Goal: Task Accomplishment & Management: Manage account settings

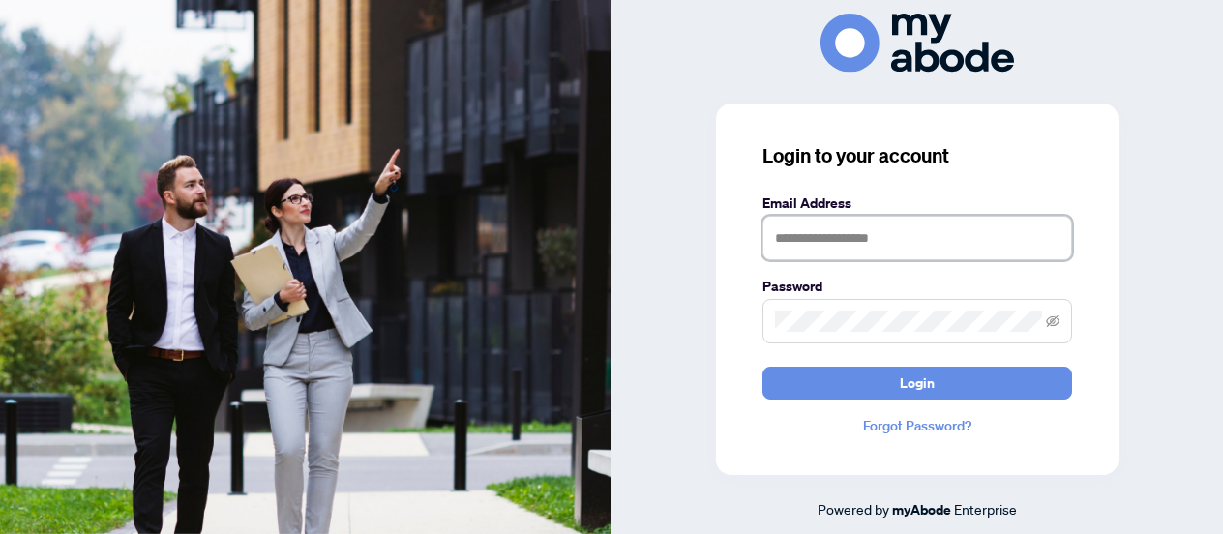
click at [835, 253] on input "text" at bounding box center [917, 238] width 310 height 45
type input "**********"
click at [762, 367] on button "Login" at bounding box center [917, 383] width 310 height 33
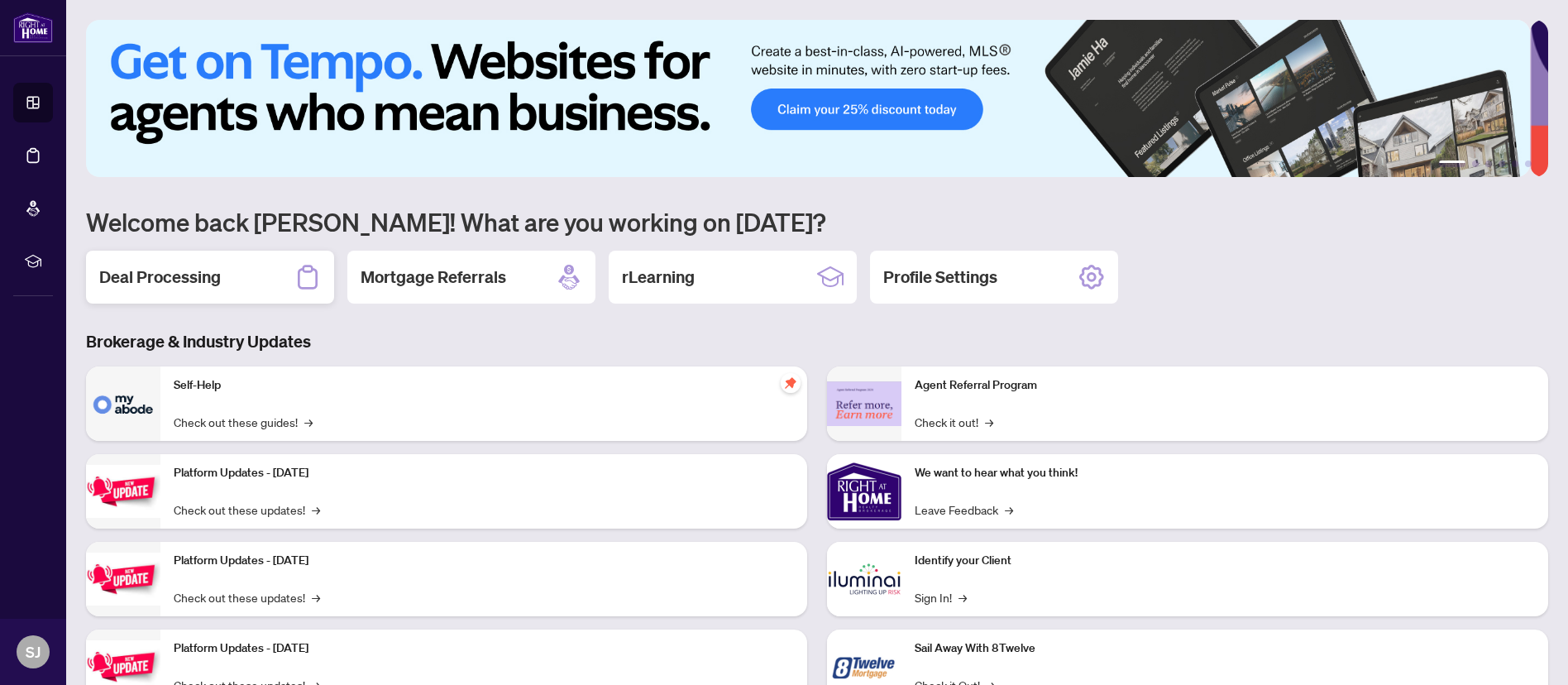
click at [180, 294] on div "Deal Processing" at bounding box center [210, 277] width 248 height 53
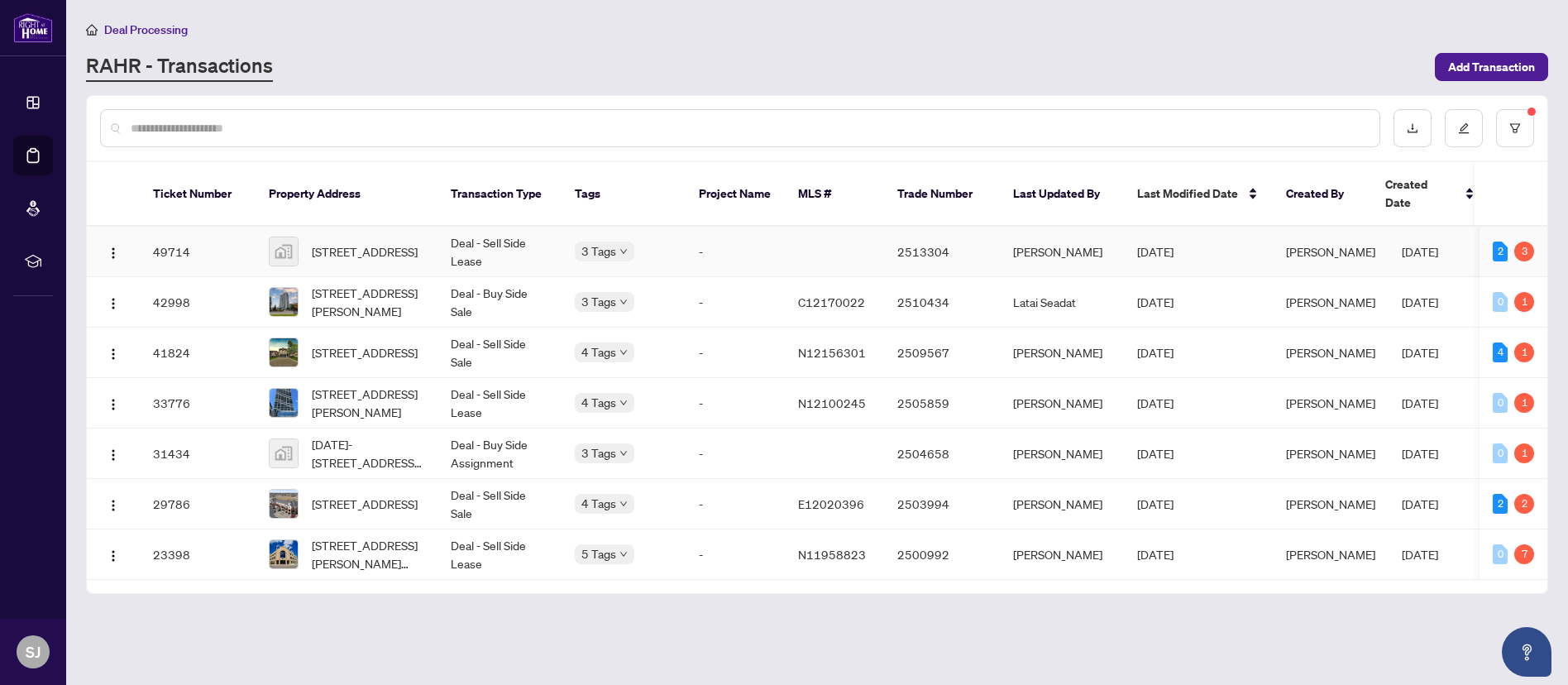
click at [824, 233] on td at bounding box center [834, 251] width 99 height 50
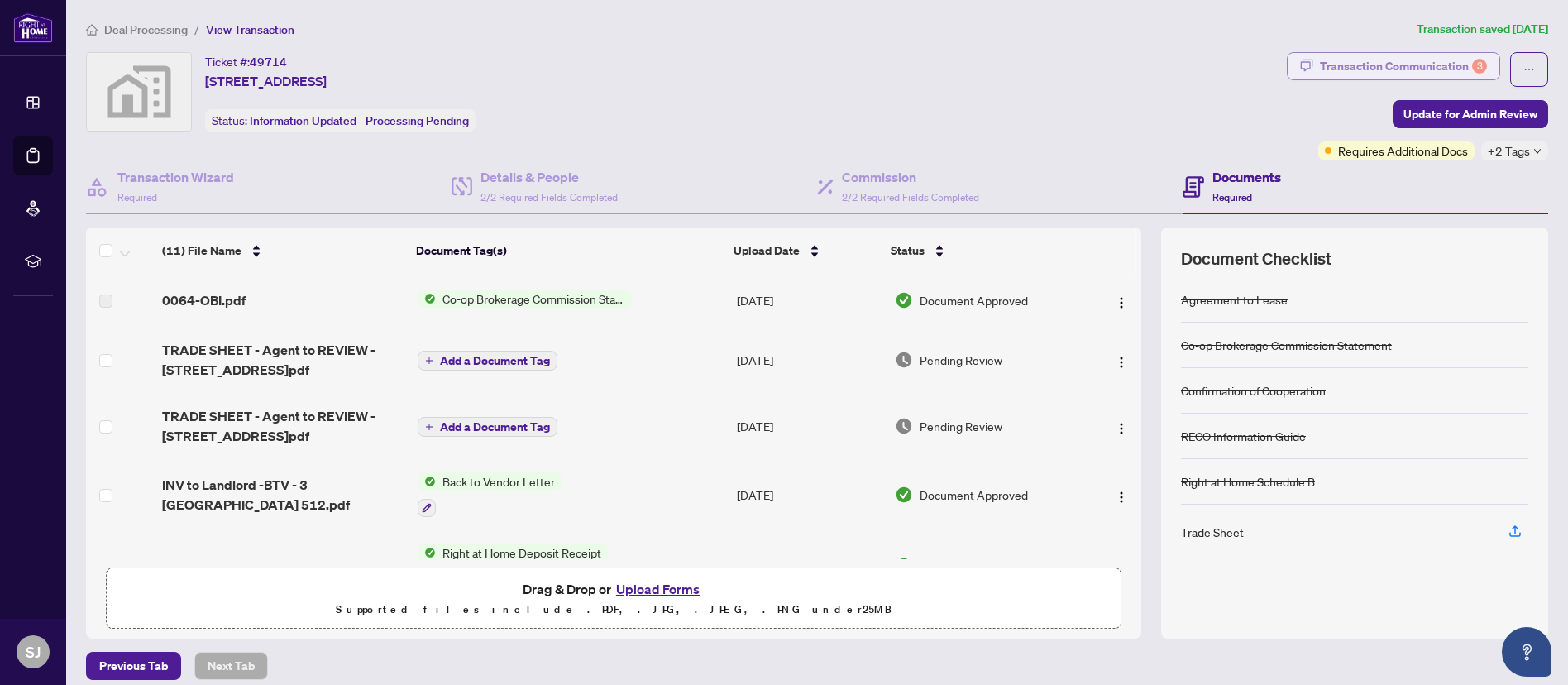
click at [1407, 58] on div "Transaction Communication 3" at bounding box center [1403, 66] width 167 height 27
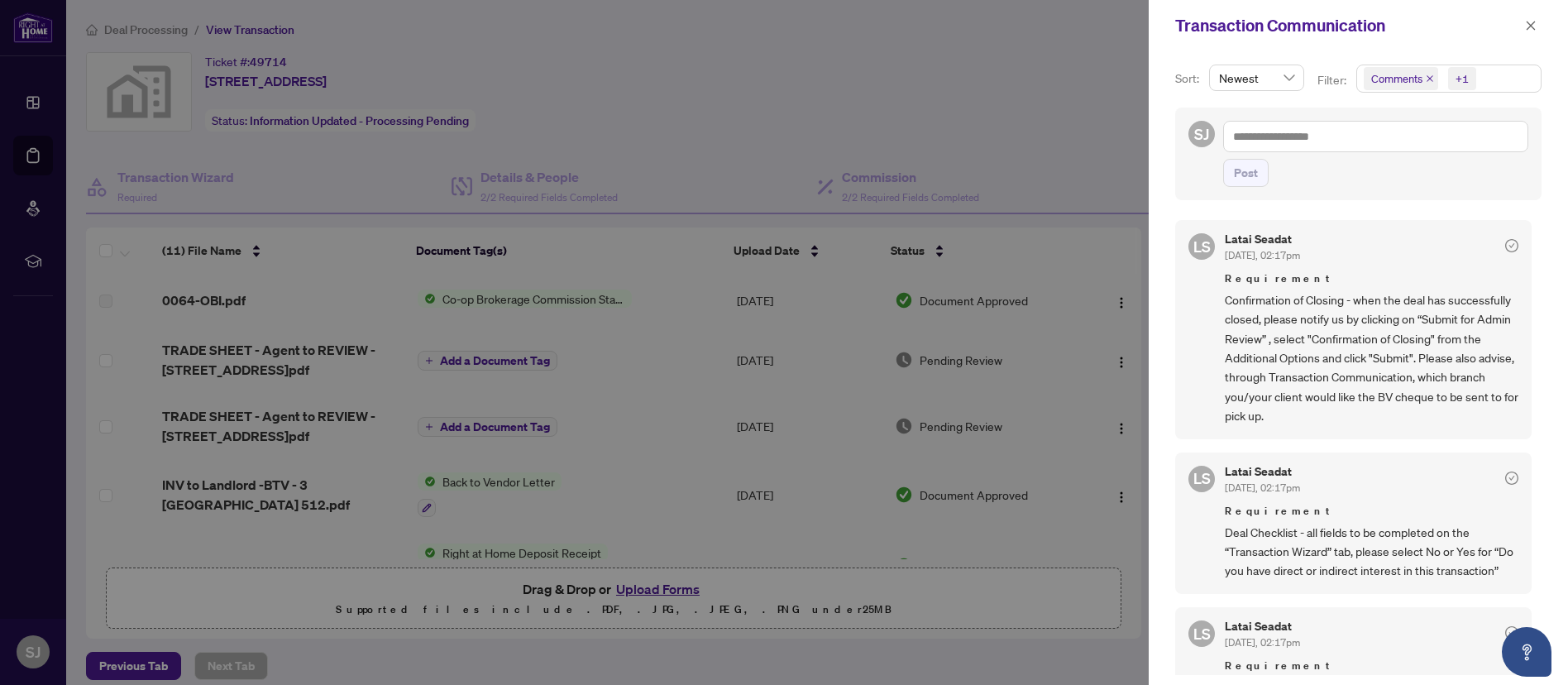
click at [1422, 72] on span "Comments" at bounding box center [1400, 78] width 74 height 23
click at [1427, 78] on icon "close" at bounding box center [1430, 79] width 9 height 9
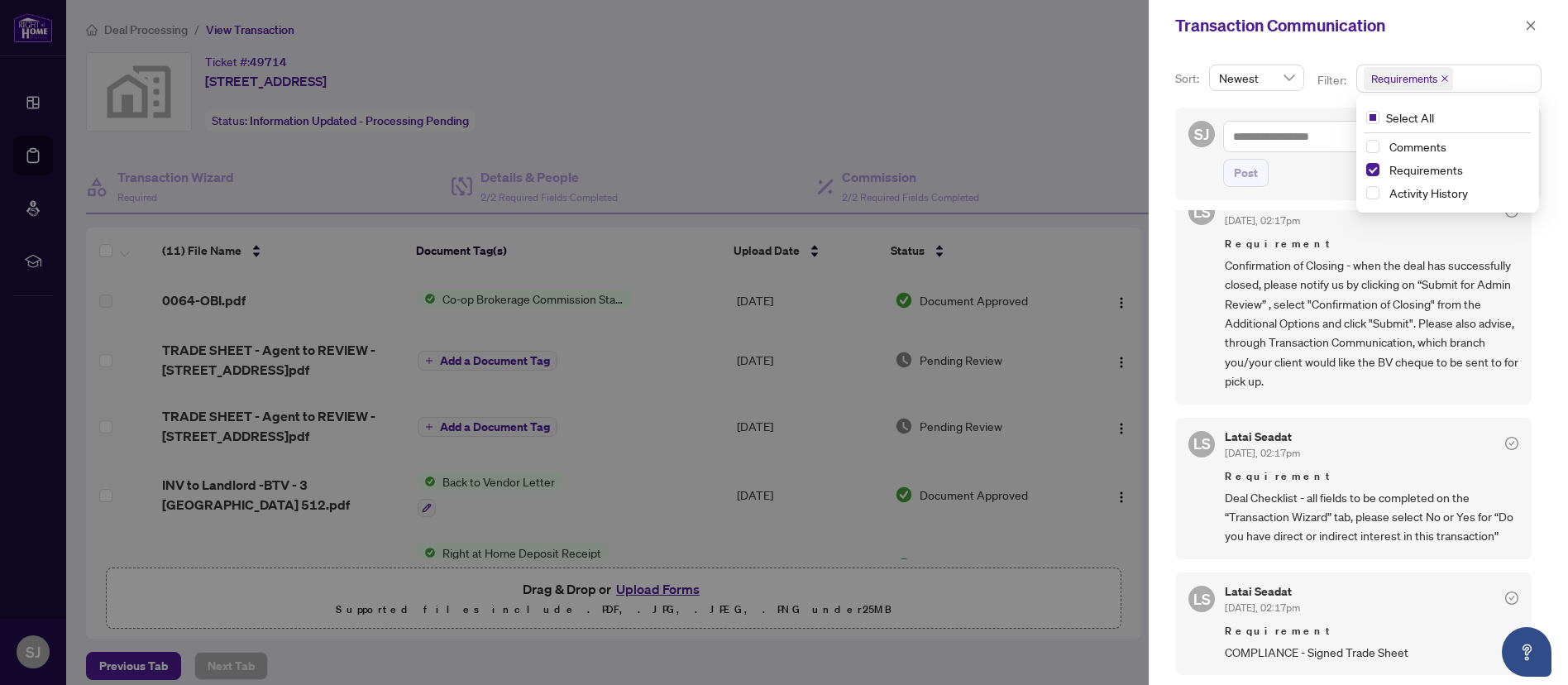
scroll to position [2, 0]
click at [1009, 410] on div at bounding box center [784, 342] width 1568 height 685
click at [1528, 21] on icon "close" at bounding box center [1531, 26] width 12 height 12
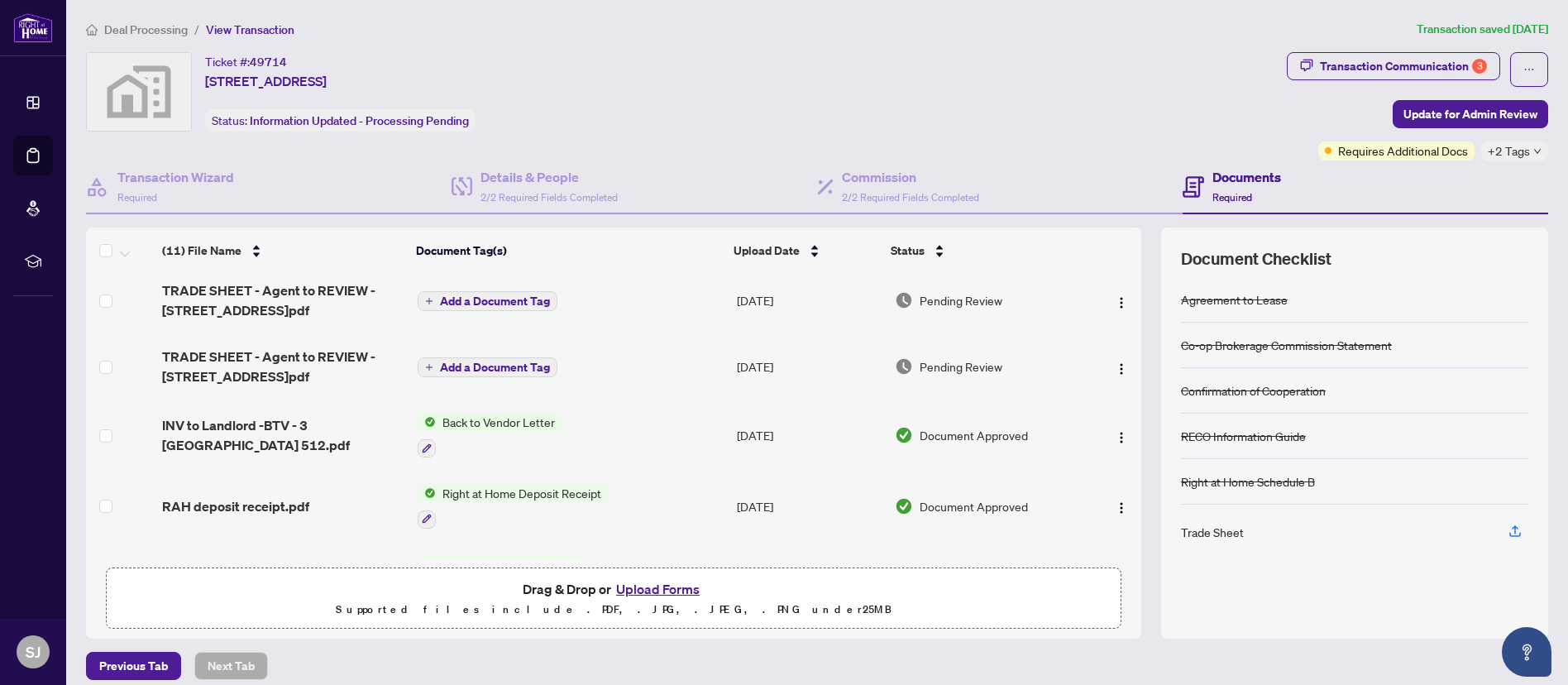
scroll to position [0, 0]
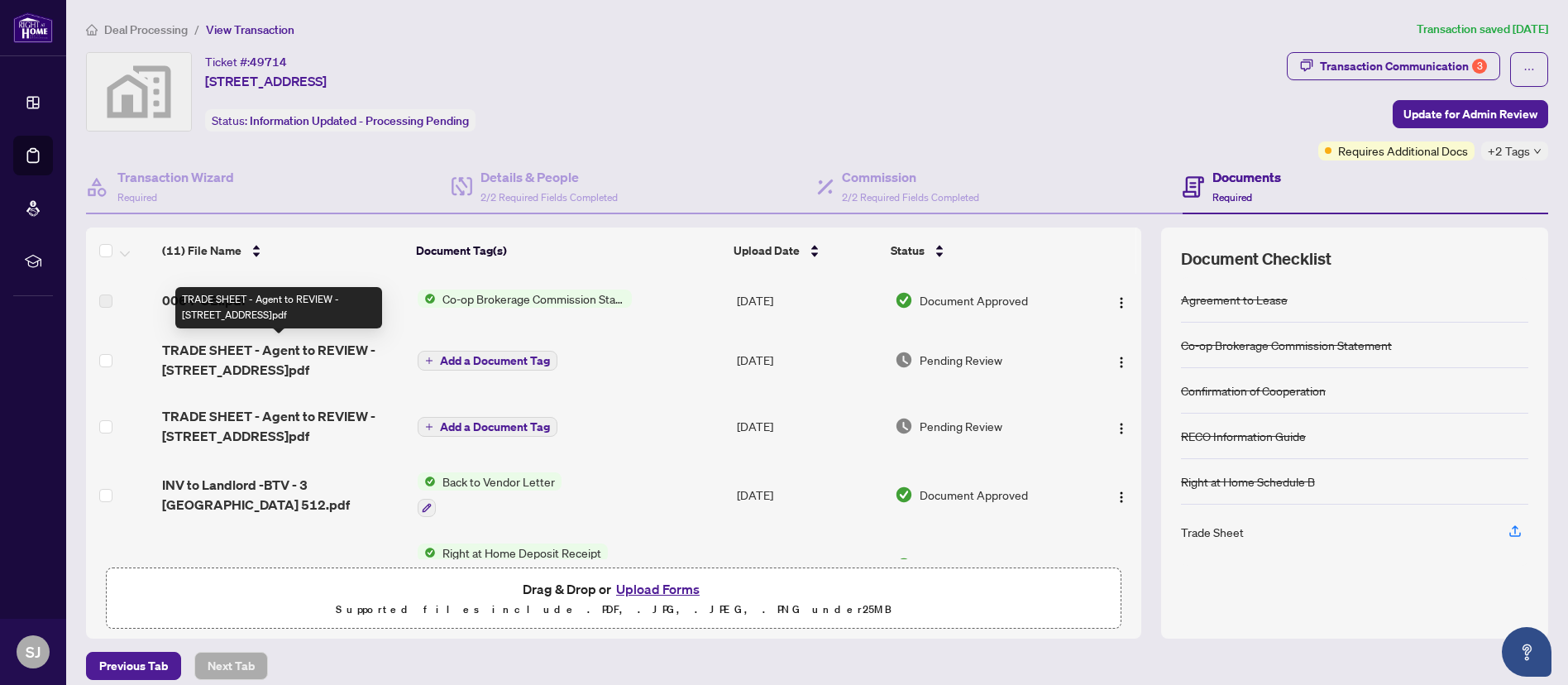
click at [300, 342] on span "TRADE SHEET - Agent to REVIEW - [STREET_ADDRESS]pdf" at bounding box center [283, 360] width 242 height 39
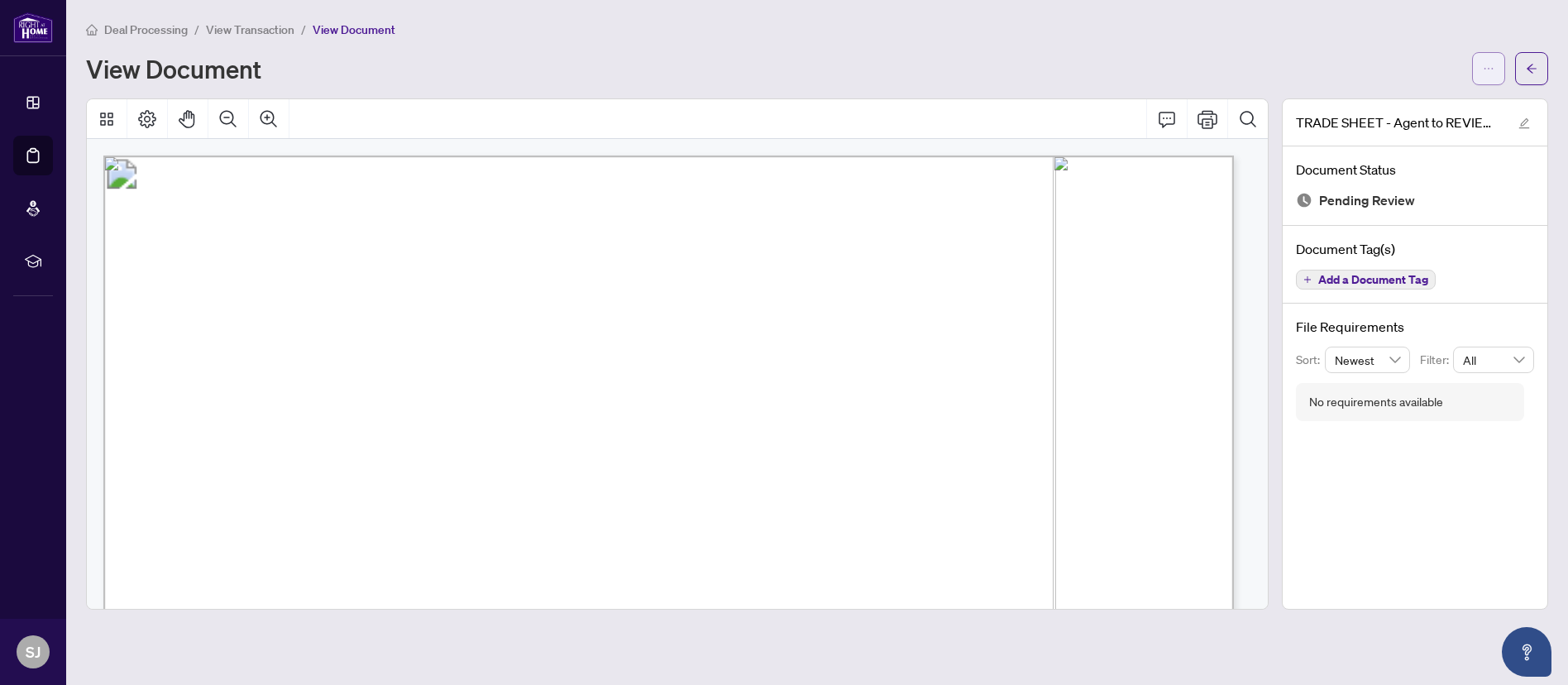
click at [1490, 63] on icon "ellipsis" at bounding box center [1489, 69] width 12 height 12
click at [1396, 103] on span "Download" at bounding box center [1429, 103] width 126 height 18
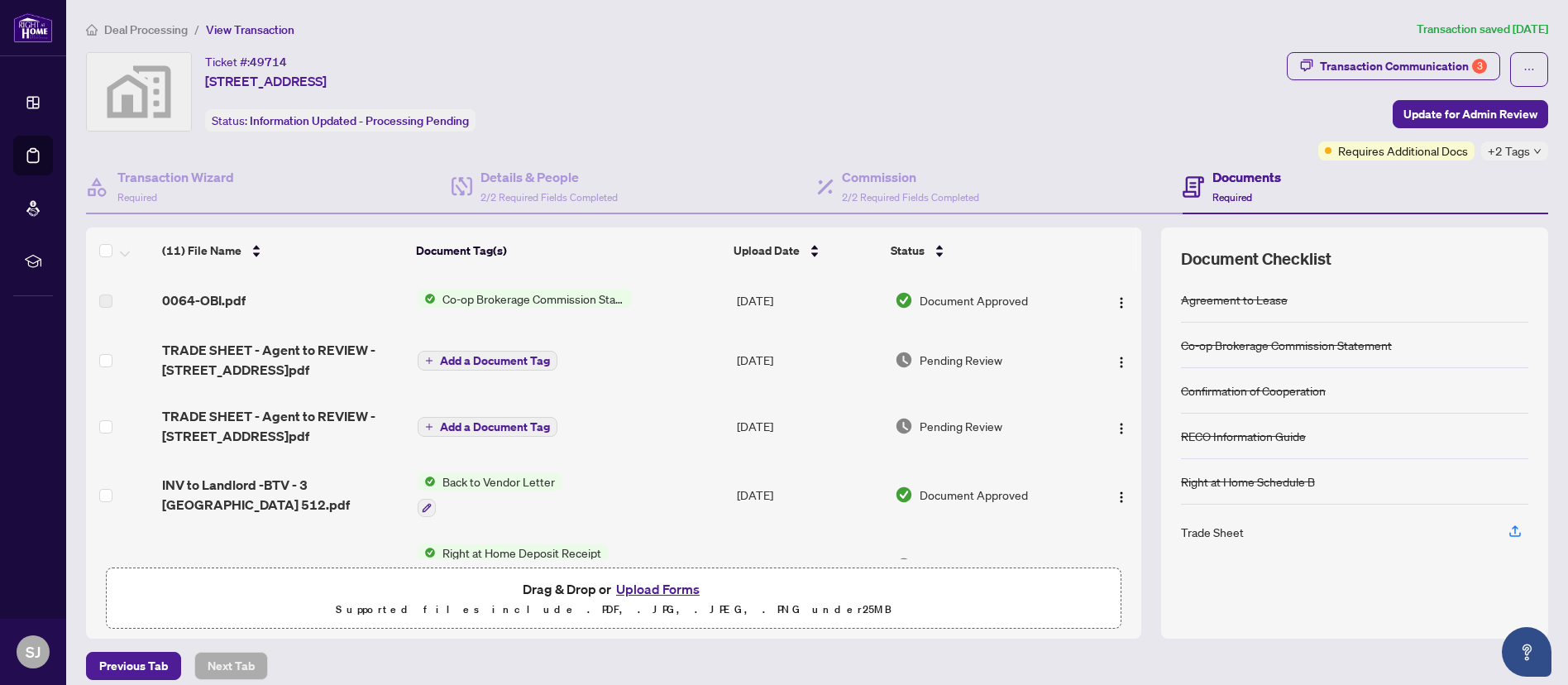
click at [308, 422] on span "TRADE SHEET - Agent to REVIEW - [STREET_ADDRESS]pdf" at bounding box center [283, 426] width 242 height 39
click at [540, 191] on span "2/2 Required Fields Completed" at bounding box center [549, 197] width 138 height 13
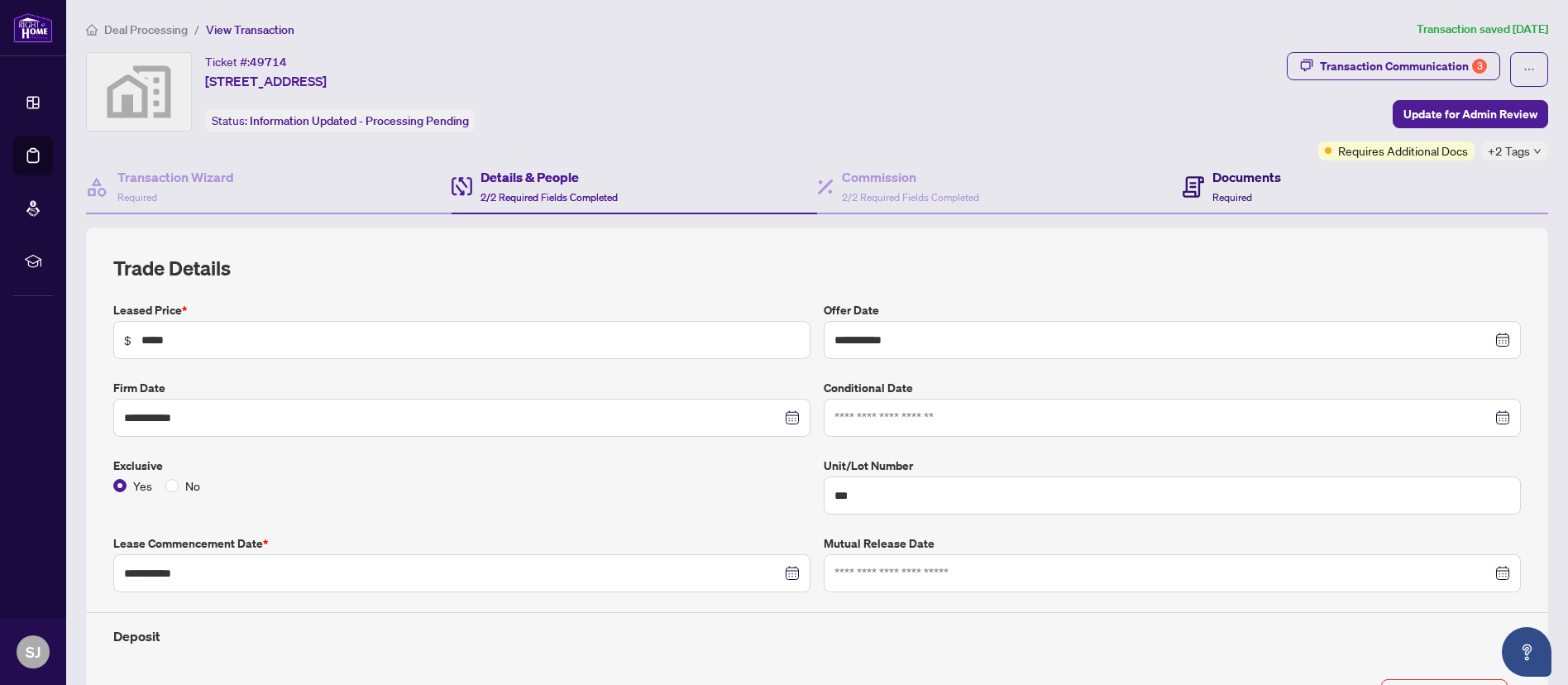
click at [1235, 188] on div "Documents Required" at bounding box center [1247, 186] width 68 height 38
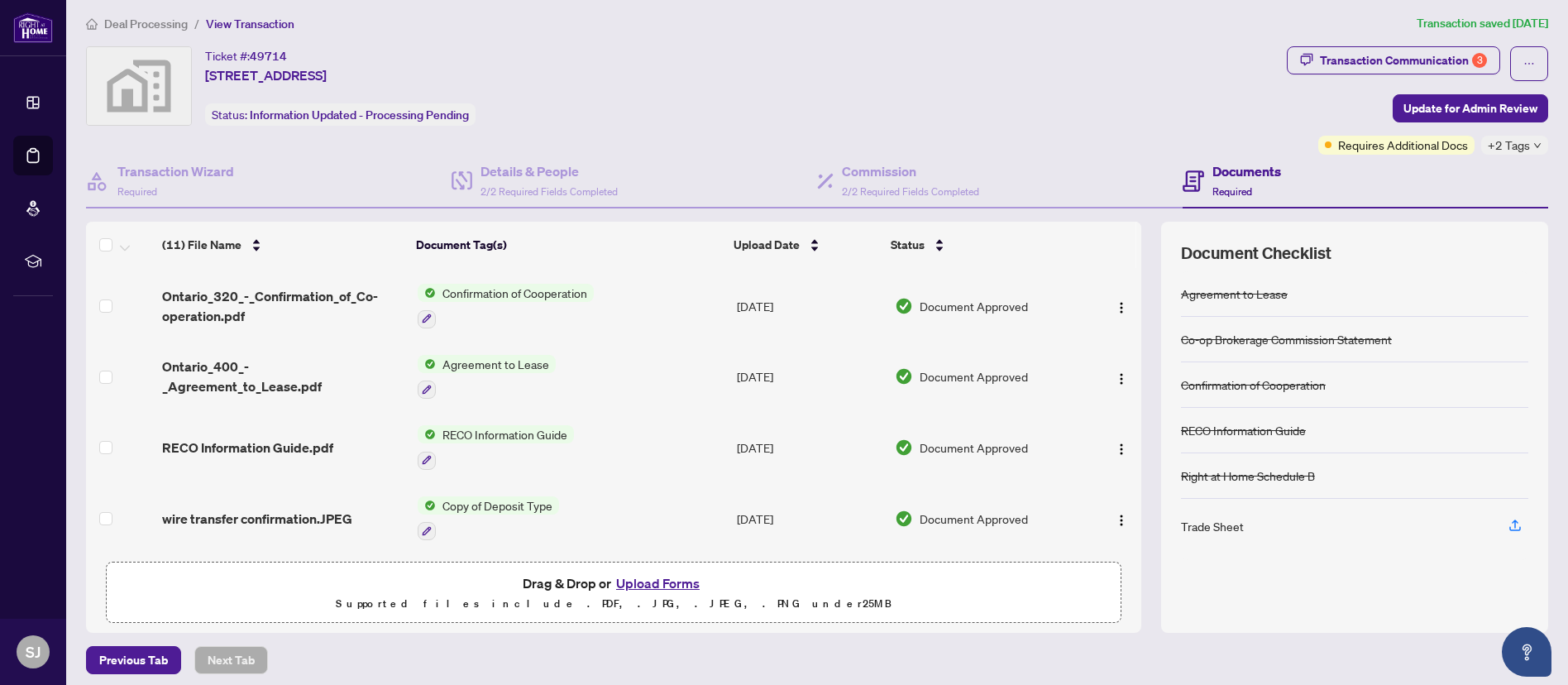
scroll to position [13, 0]
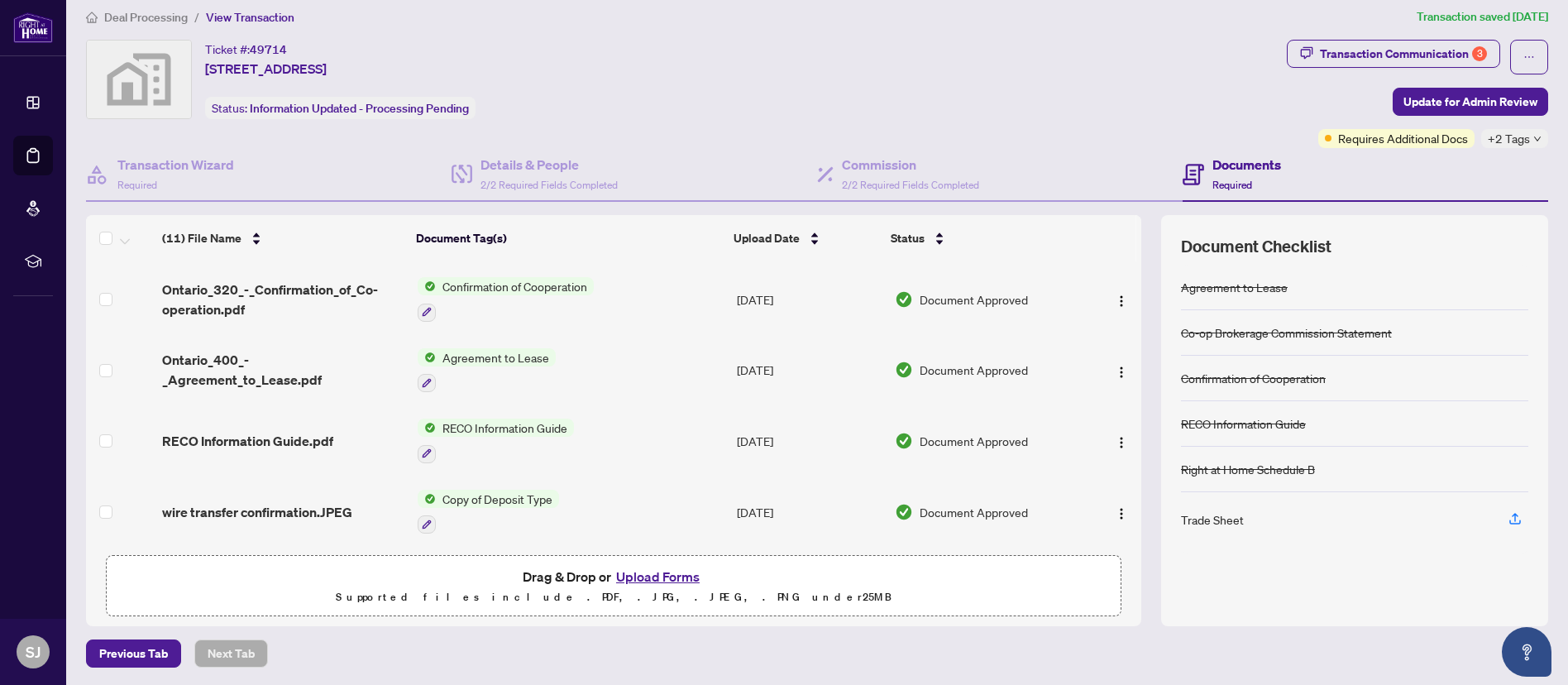
click at [351, 502] on div "wire transfer confirmation.JPEG" at bounding box center [283, 511] width 242 height 20
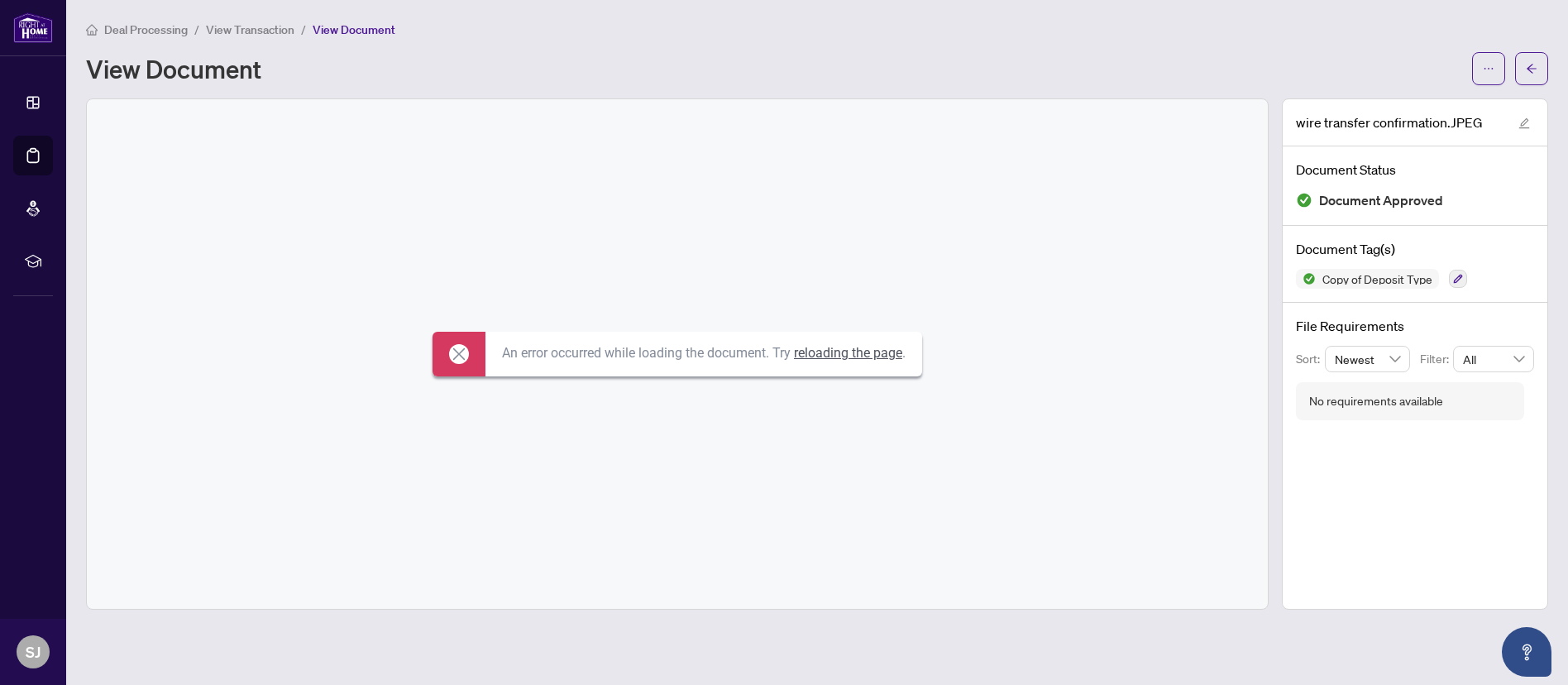
click at [836, 348] on link "reloading the page" at bounding box center [848, 352] width 109 height 15
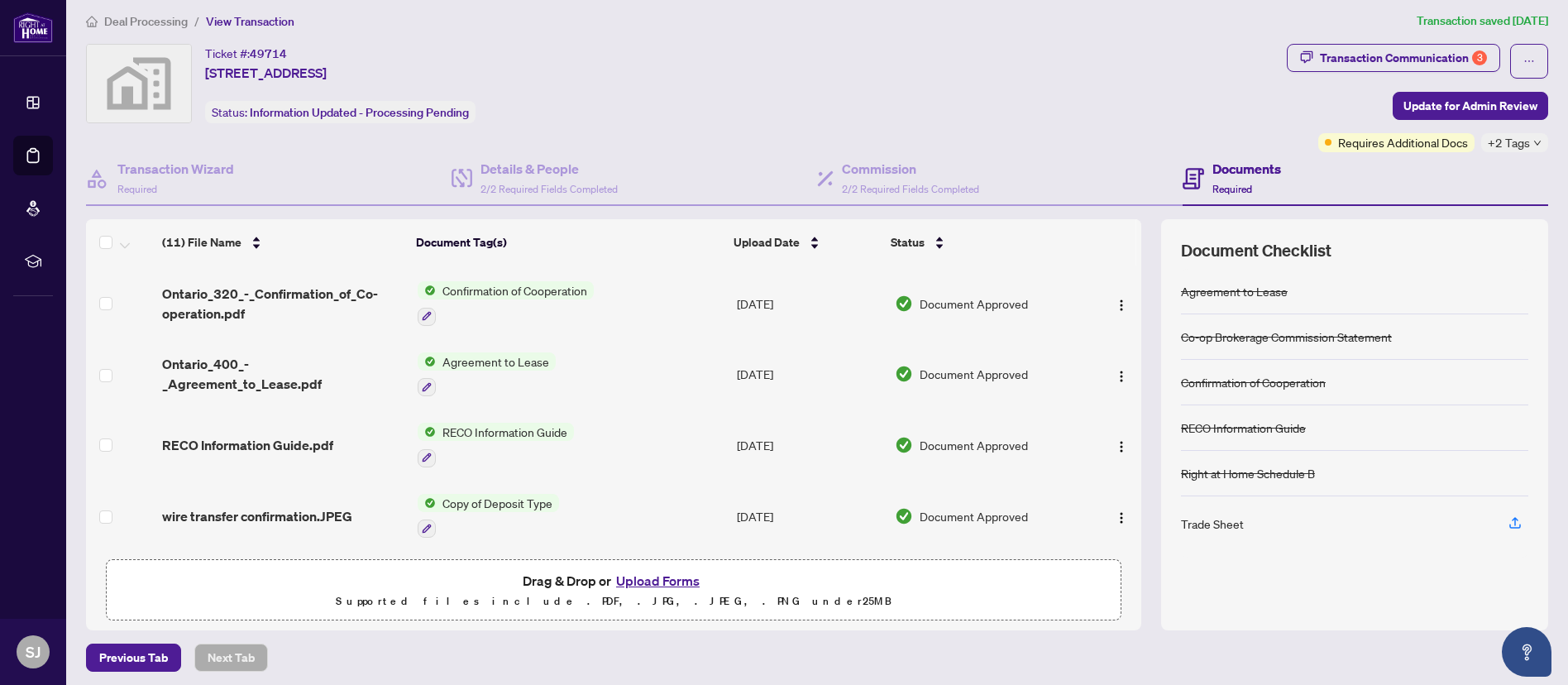
scroll to position [13, 0]
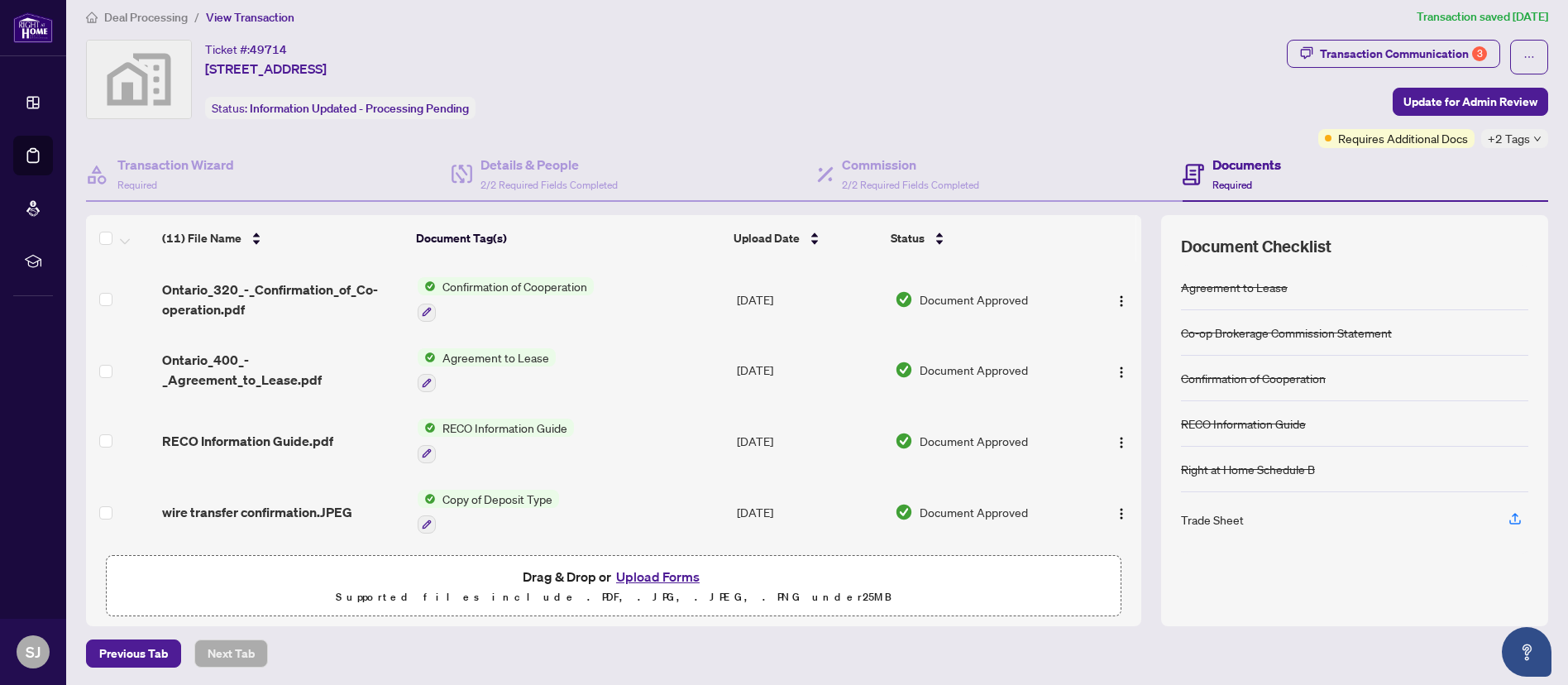
click at [240, 502] on span "wire transfer confirmation.JPEG" at bounding box center [257, 511] width 191 height 20
